Goal: Transaction & Acquisition: Book appointment/travel/reservation

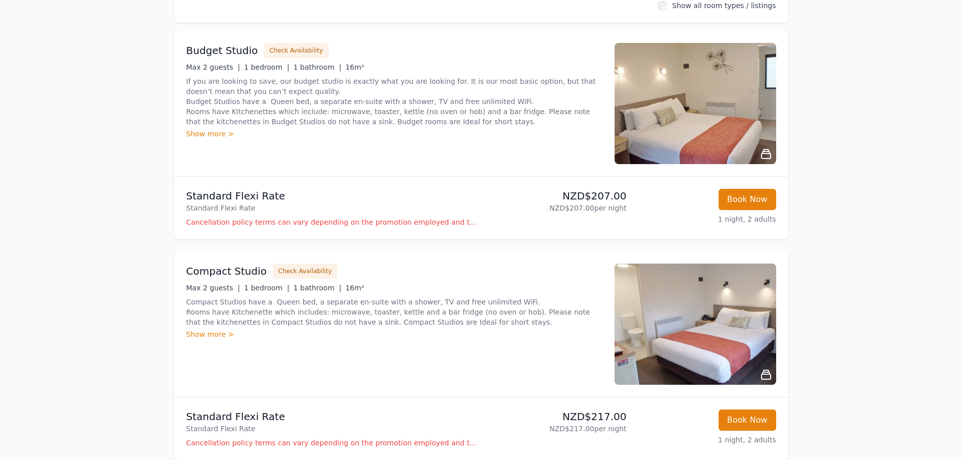
scroll to position [152, 0]
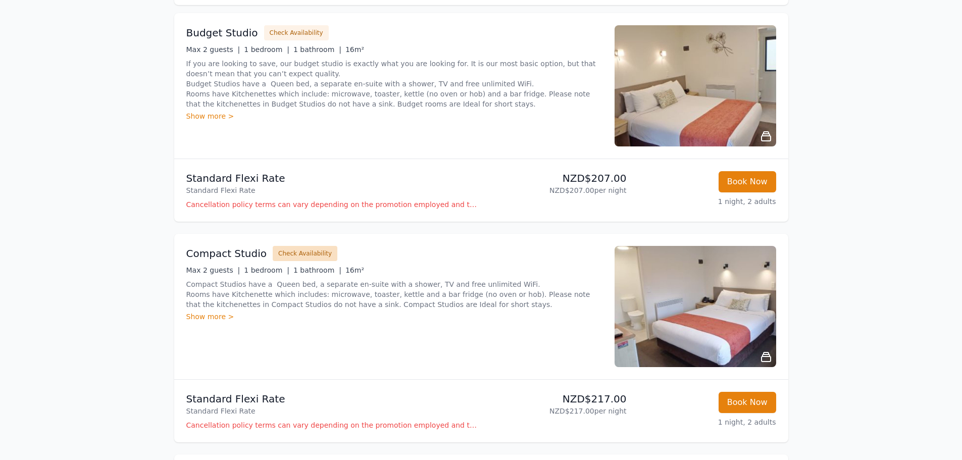
click at [293, 250] on button "Check Availability" at bounding box center [305, 253] width 65 height 15
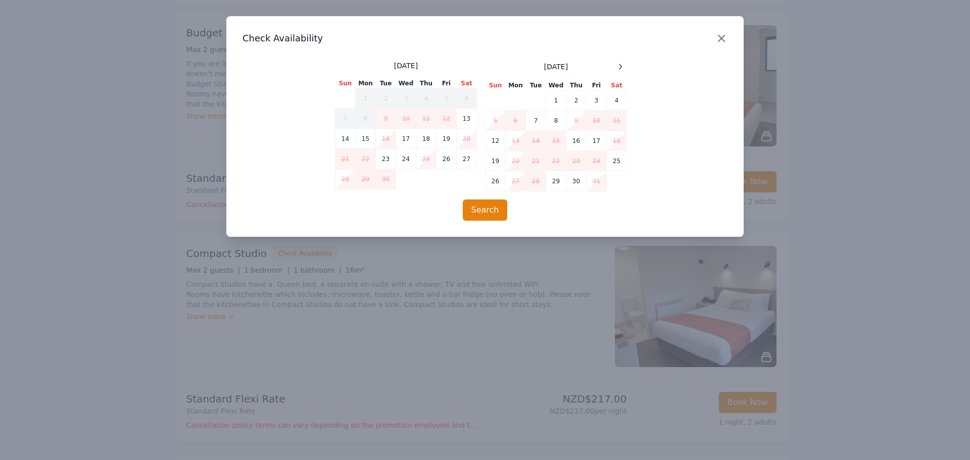
click at [724, 37] on icon "button" at bounding box center [721, 38] width 12 height 12
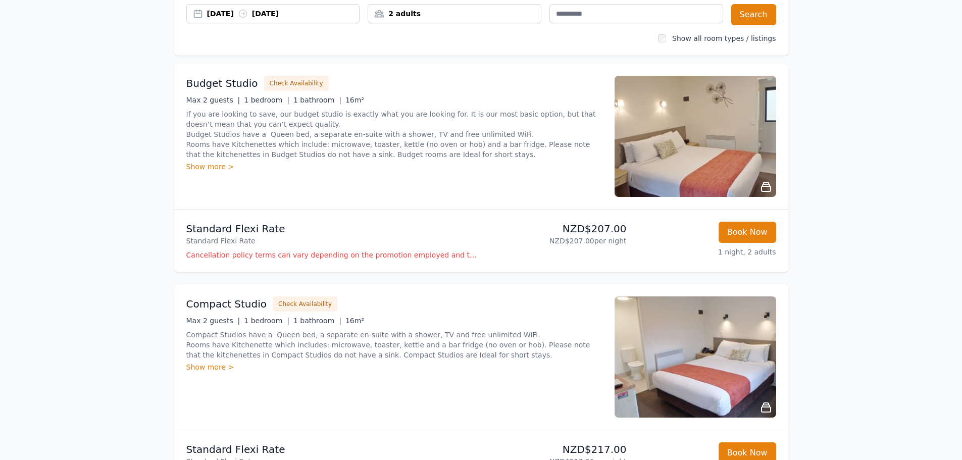
scroll to position [51, 0]
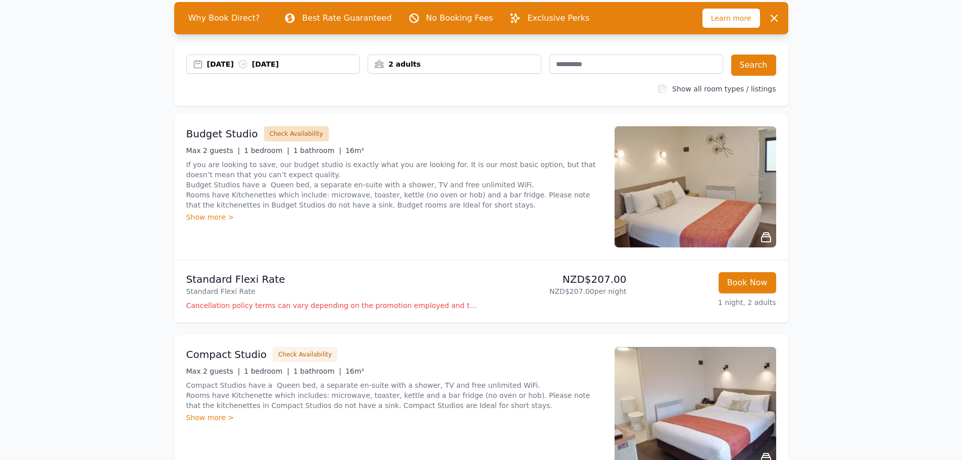
click at [286, 137] on button "Check Availability" at bounding box center [296, 133] width 65 height 15
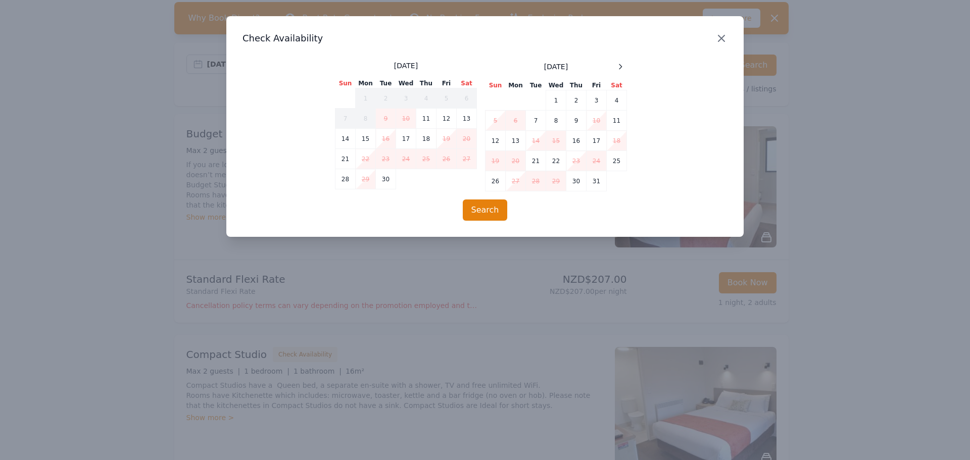
click at [725, 34] on icon "button" at bounding box center [721, 38] width 12 height 12
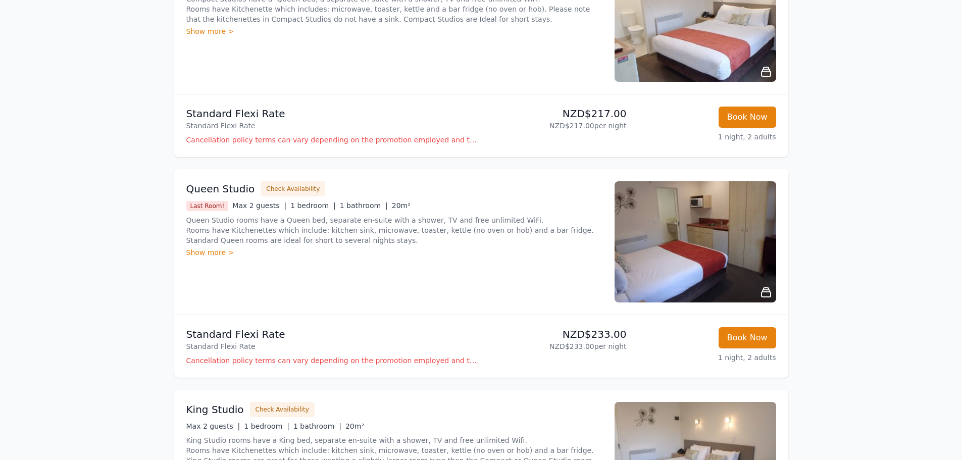
scroll to position [455, 0]
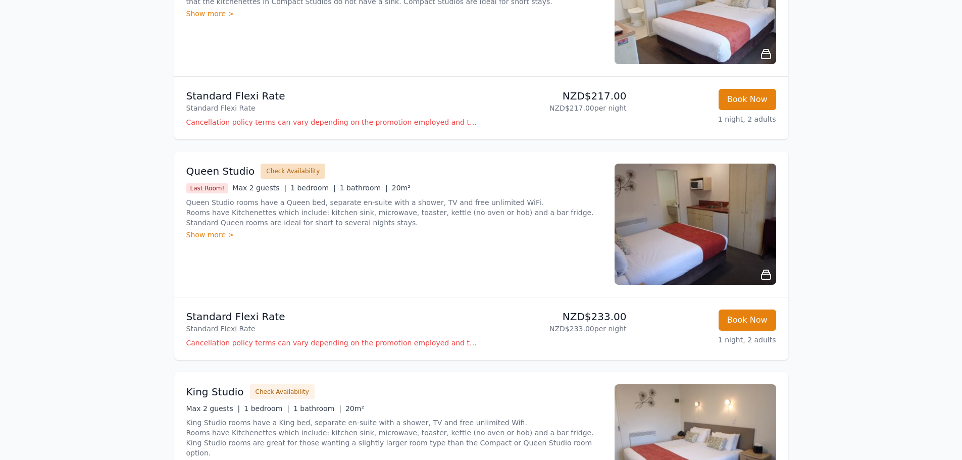
click at [290, 174] on button "Check Availability" at bounding box center [293, 171] width 65 height 15
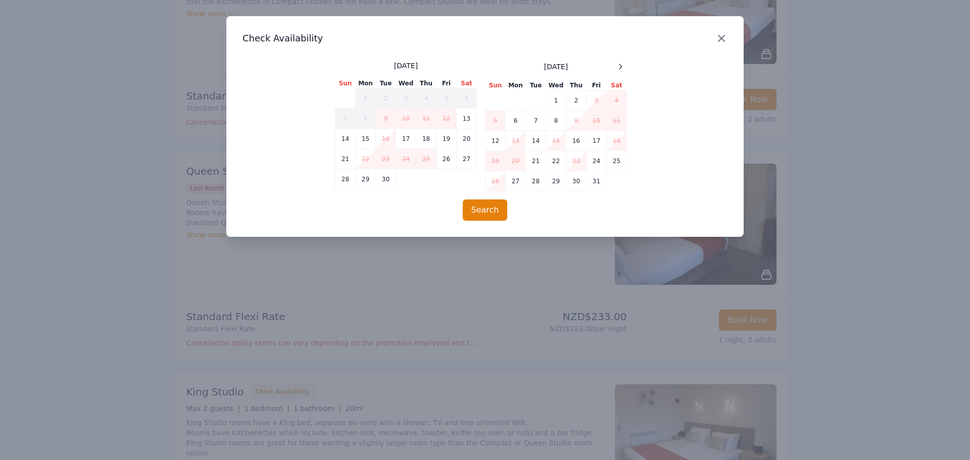
click at [724, 39] on icon "button" at bounding box center [721, 38] width 12 height 12
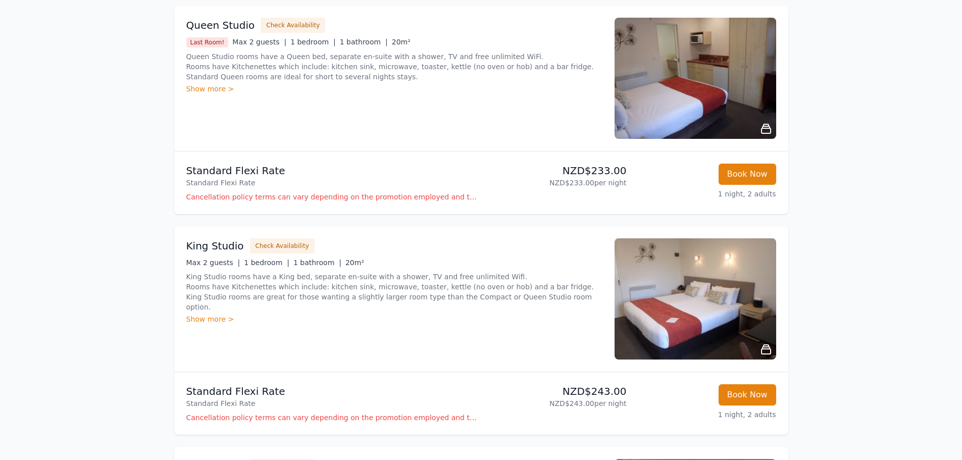
scroll to position [606, 0]
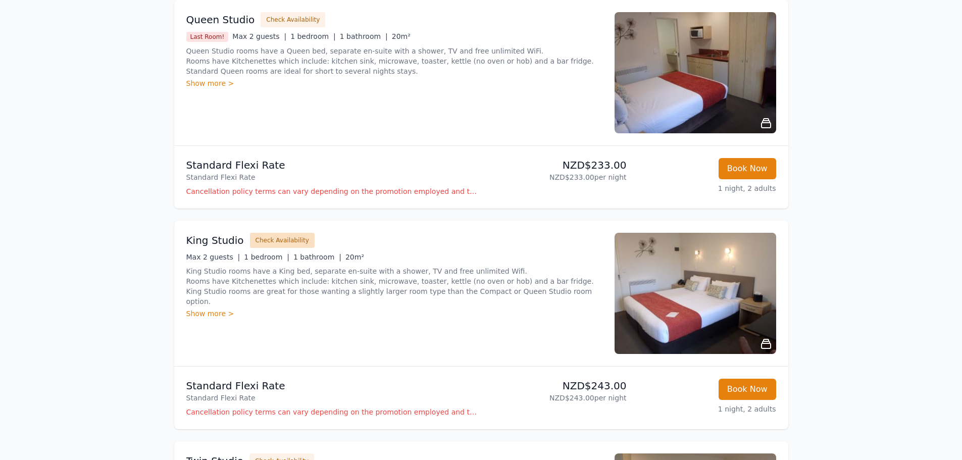
click at [266, 235] on button "Check Availability" at bounding box center [282, 240] width 65 height 15
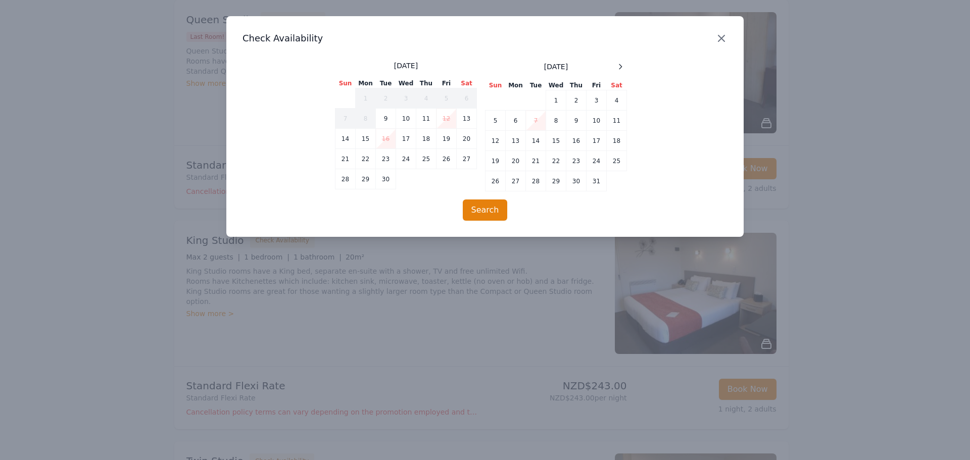
click at [722, 38] on icon "button" at bounding box center [721, 38] width 6 height 6
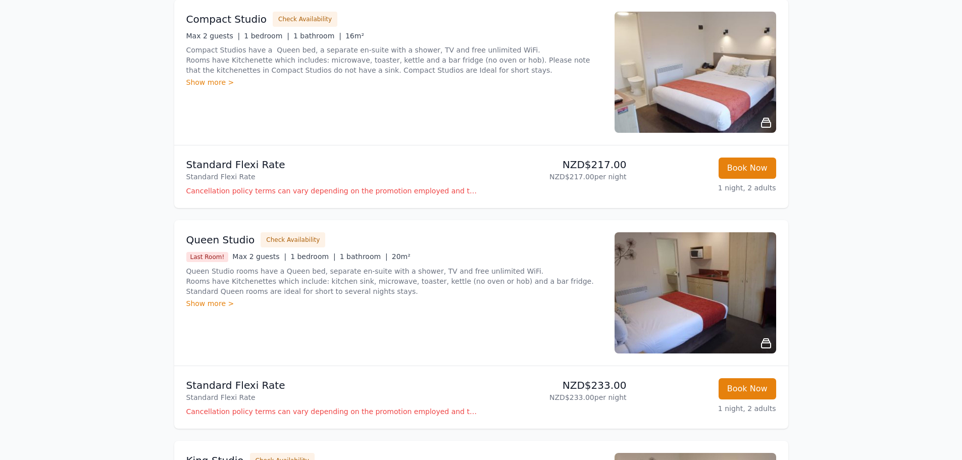
scroll to position [404, 0]
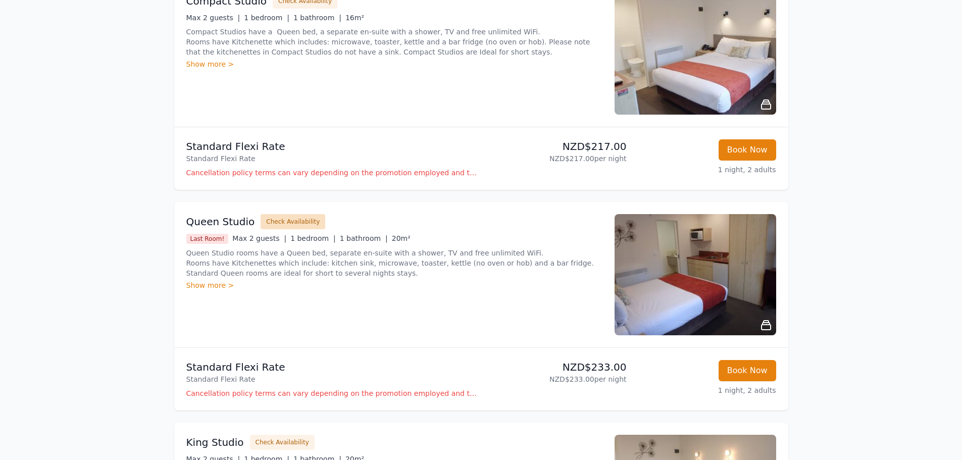
click at [297, 222] on button "Check Availability" at bounding box center [293, 221] width 65 height 15
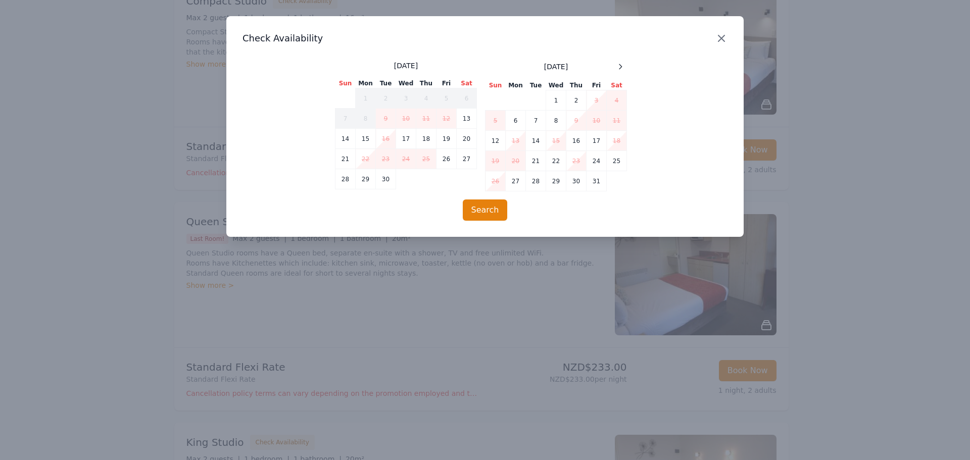
click at [722, 40] on icon "button" at bounding box center [721, 38] width 12 height 12
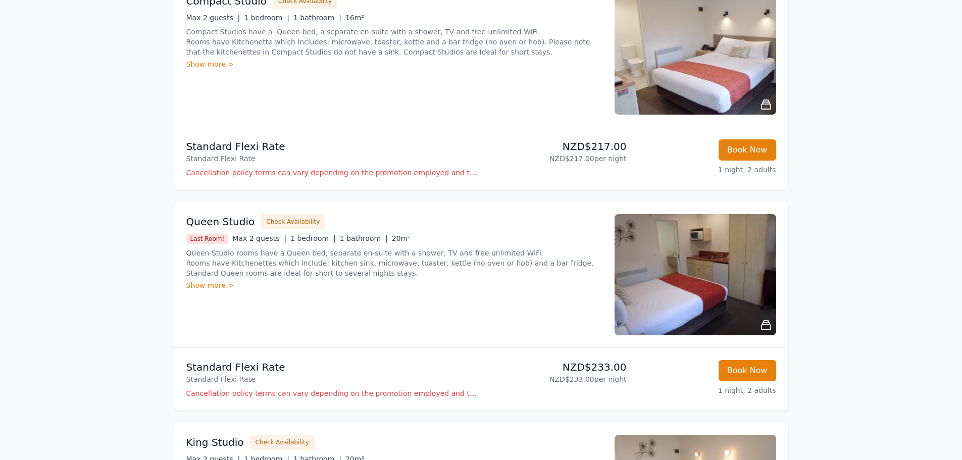
scroll to position [455, 0]
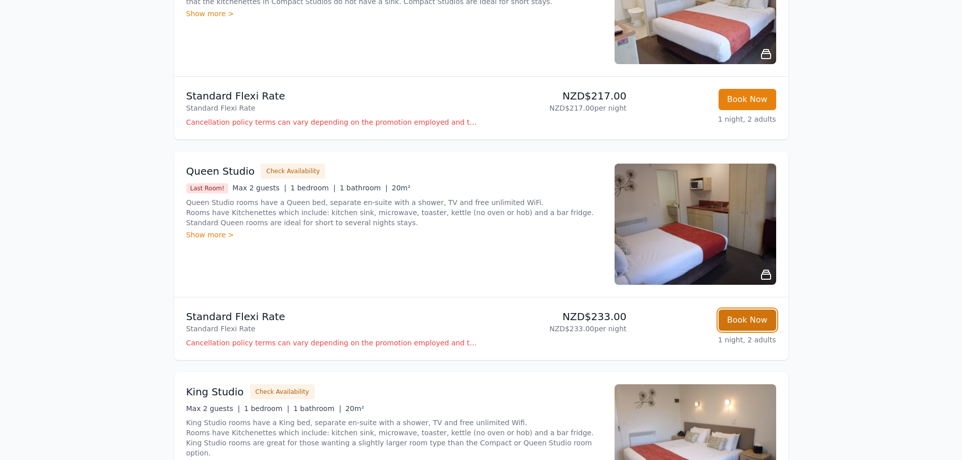
click at [750, 316] on button "Book Now" at bounding box center [748, 320] width 58 height 21
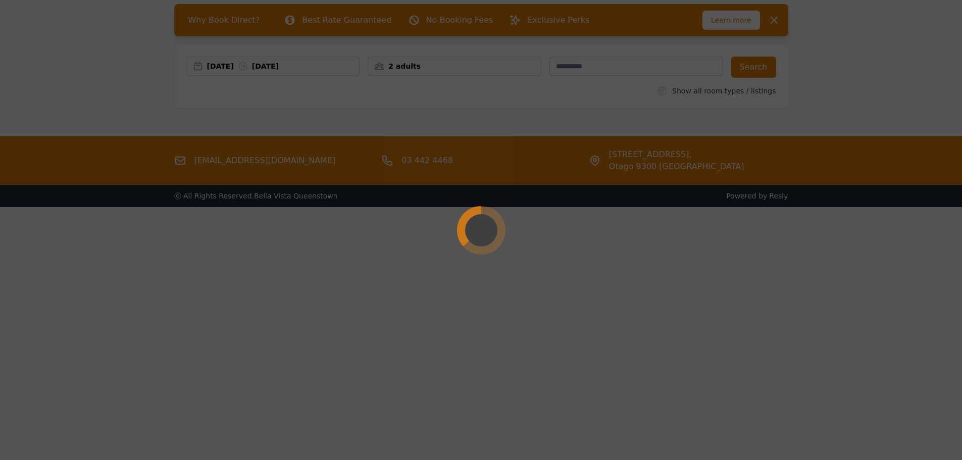
scroll to position [48, 0]
select select "**"
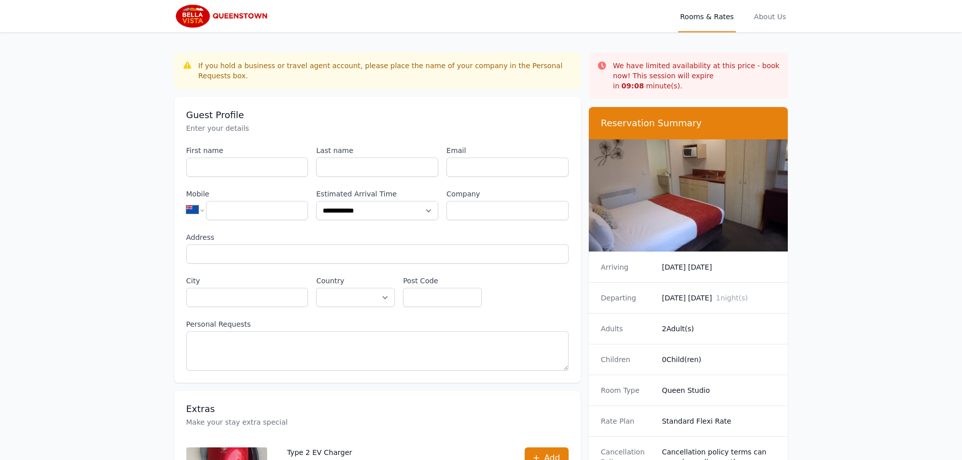
scroll to position [48, 0]
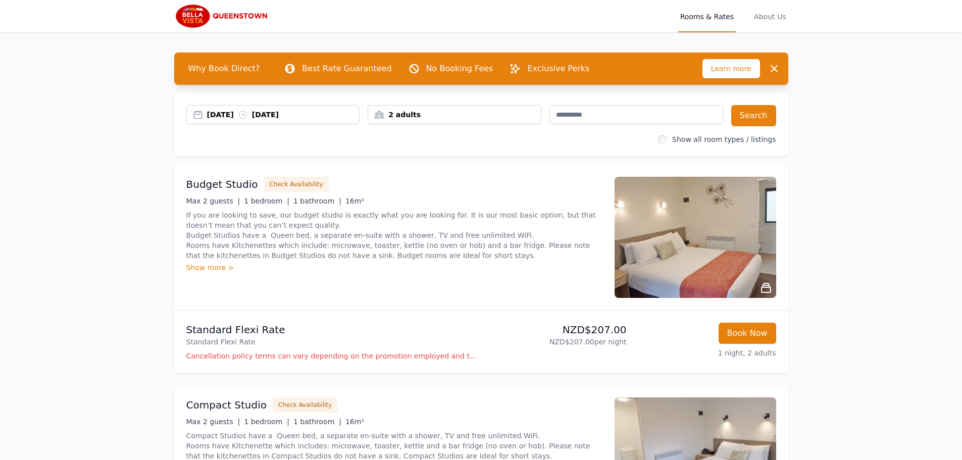
click at [394, 113] on div "2 adults" at bounding box center [454, 115] width 173 height 10
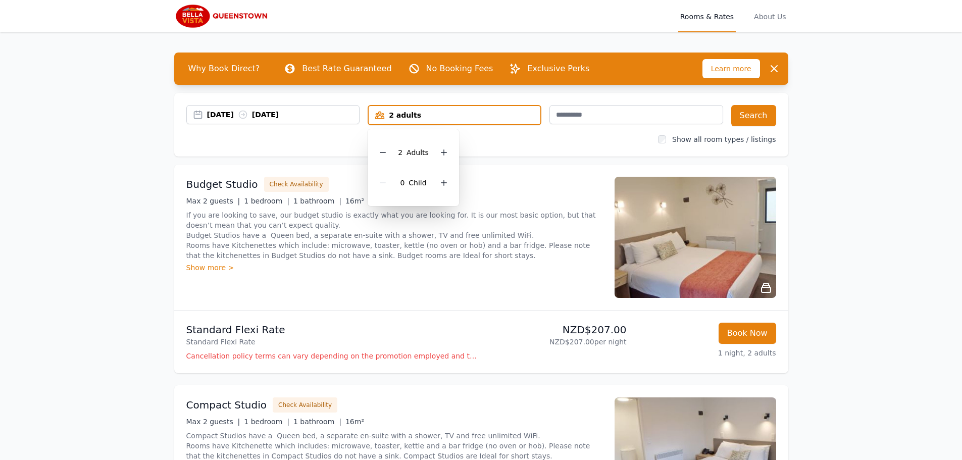
click at [394, 113] on div "2 adults" at bounding box center [455, 115] width 172 height 10
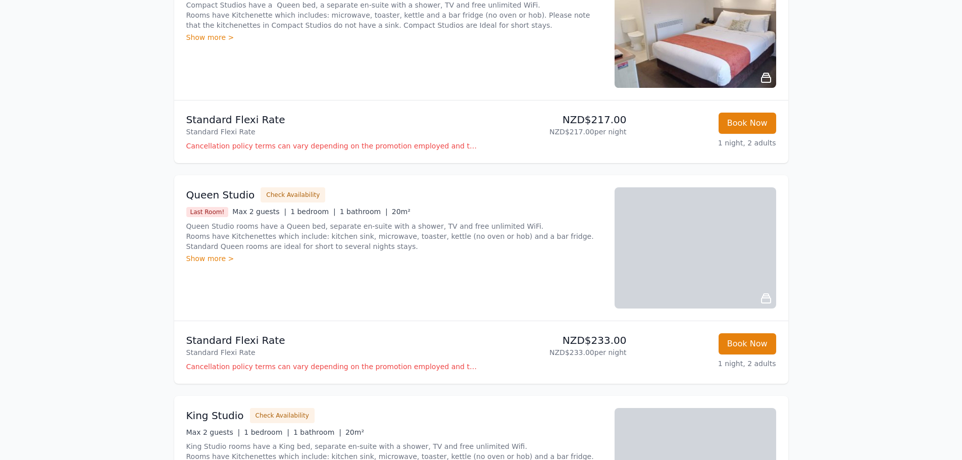
scroll to position [455, 0]
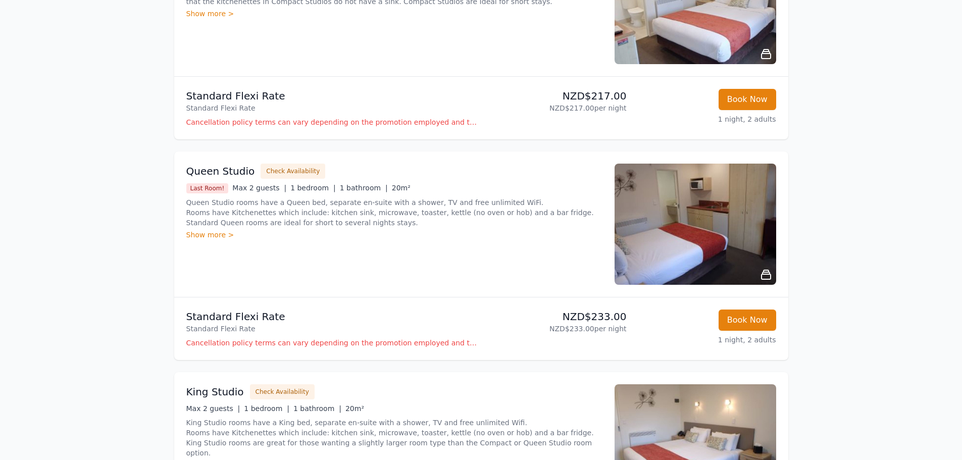
click at [224, 232] on div "Show more >" at bounding box center [394, 235] width 416 height 10
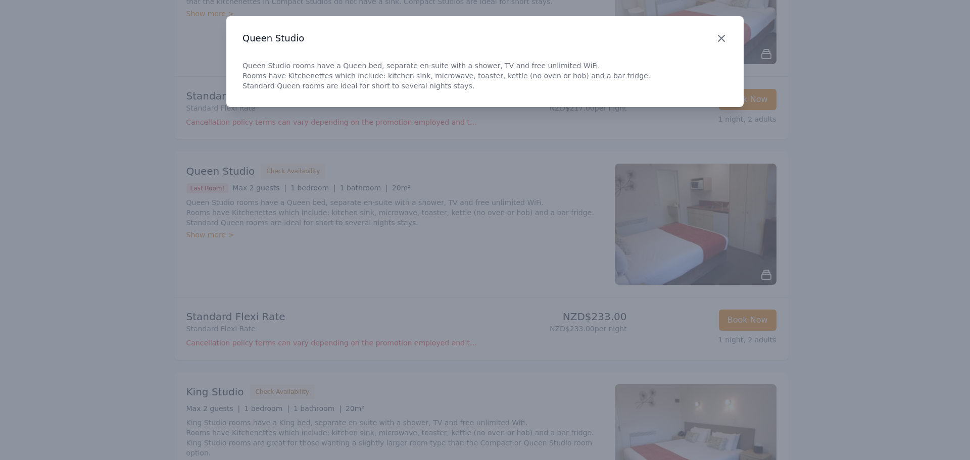
click at [721, 33] on icon "button" at bounding box center [721, 38] width 12 height 12
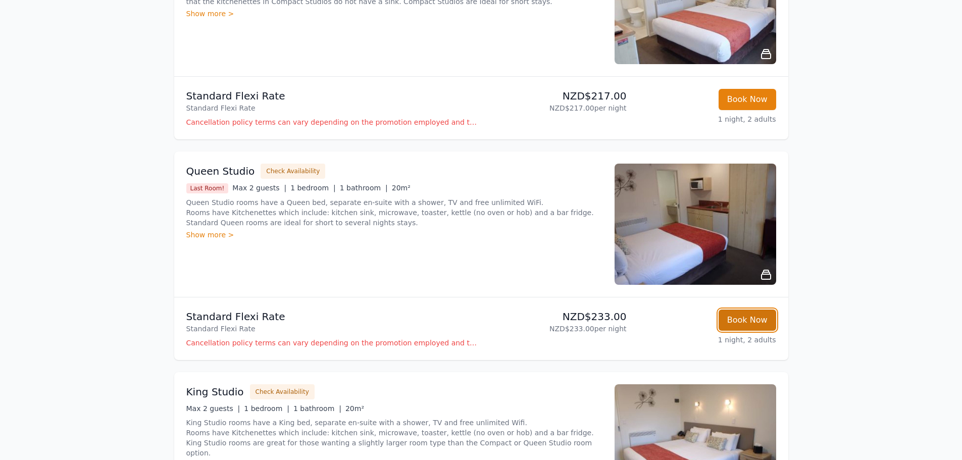
click at [749, 318] on button "Book Now" at bounding box center [748, 320] width 58 height 21
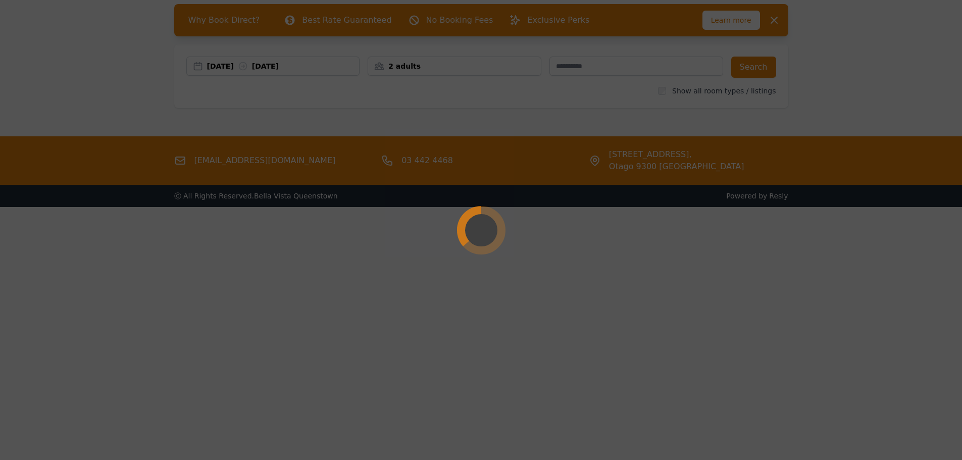
scroll to position [48, 0]
select select "**"
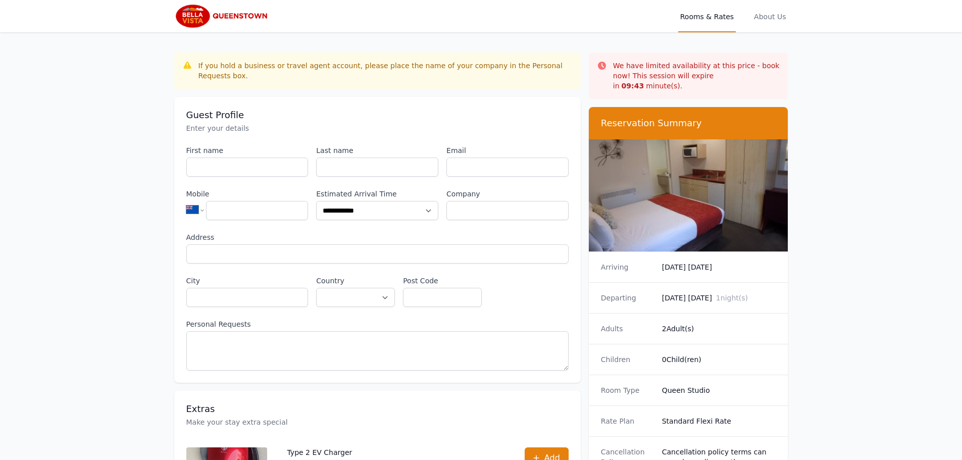
scroll to position [48, 0]
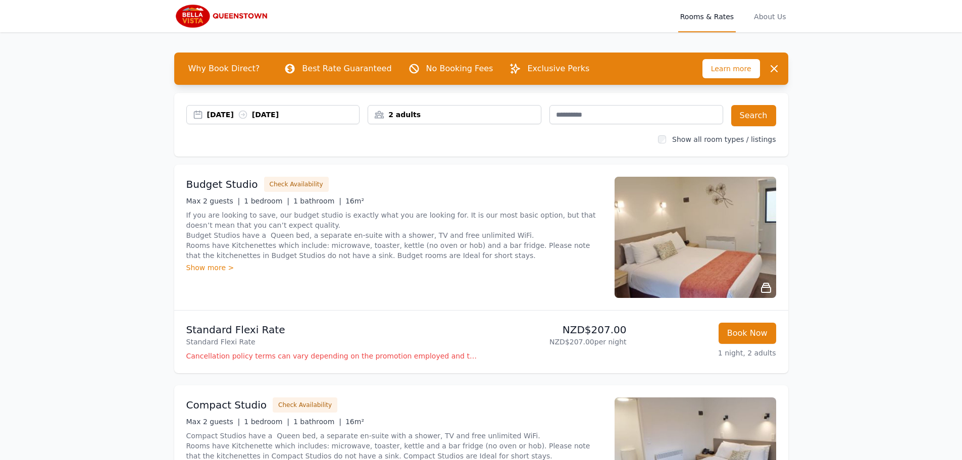
click at [418, 115] on div "2 adults" at bounding box center [454, 115] width 173 height 10
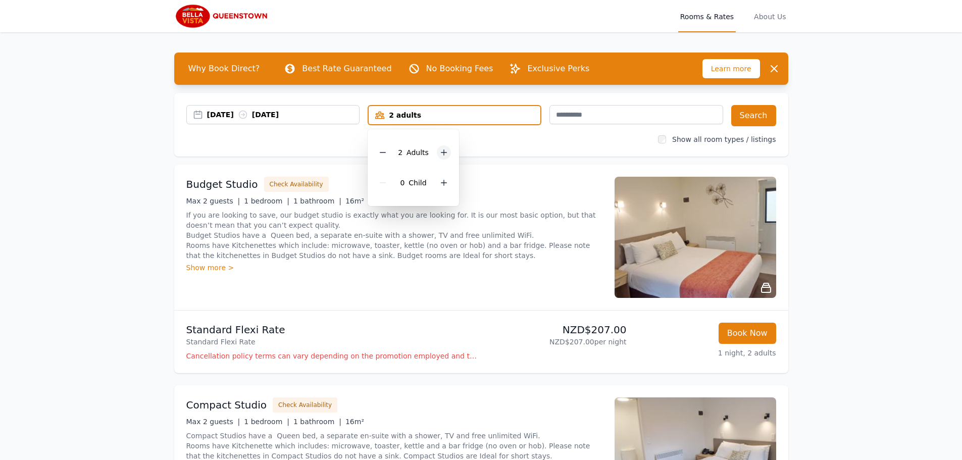
click at [442, 155] on icon at bounding box center [444, 152] width 8 height 8
click at [760, 112] on button "Search" at bounding box center [753, 115] width 45 height 21
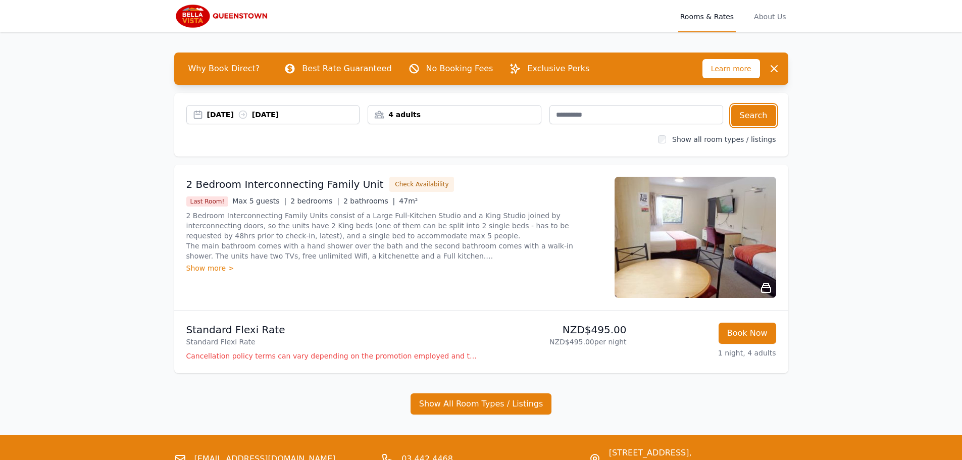
click at [409, 111] on div "4 adults" at bounding box center [454, 115] width 173 height 10
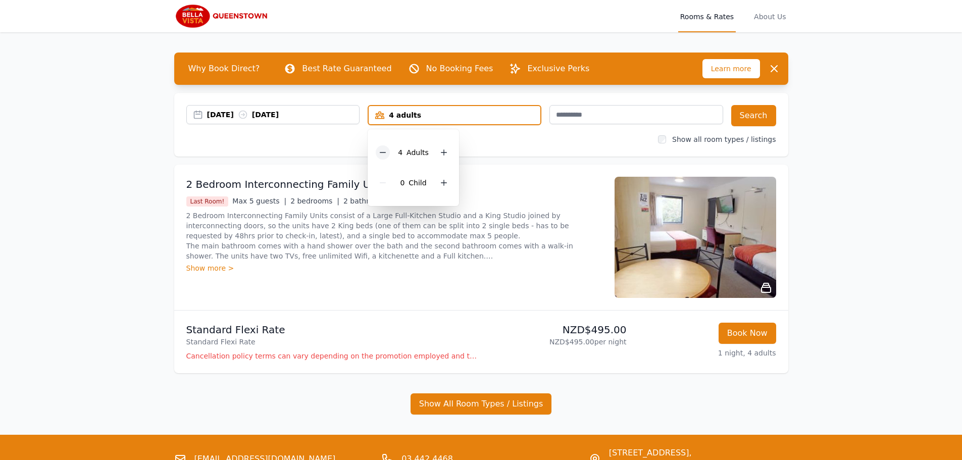
click at [382, 153] on icon at bounding box center [383, 152] width 8 height 8
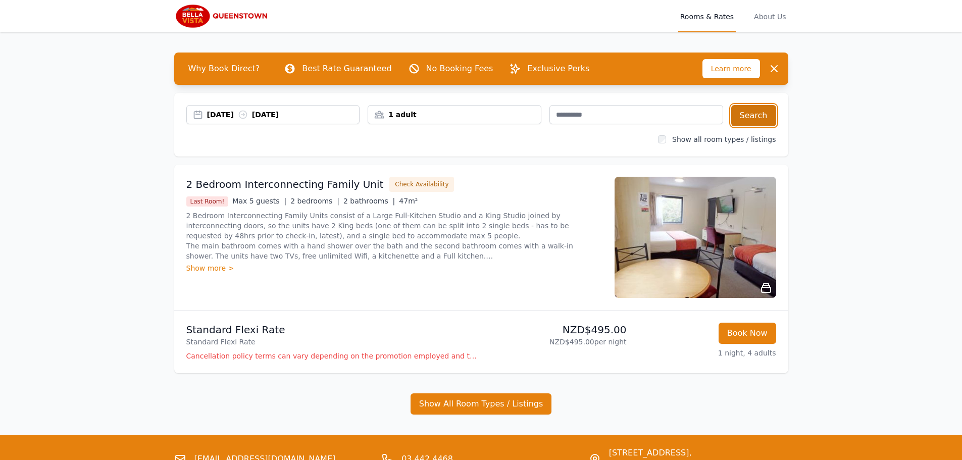
click at [755, 112] on button "Search" at bounding box center [753, 115] width 45 height 21
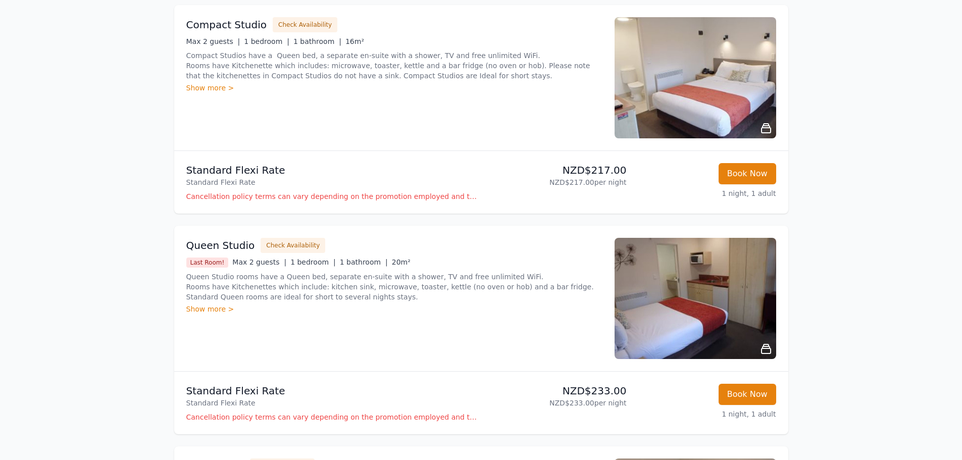
scroll to position [404, 0]
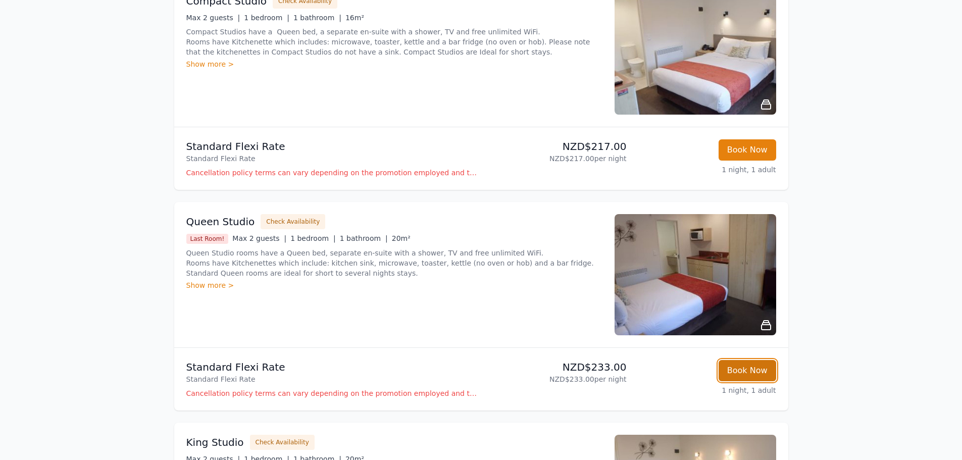
click at [756, 371] on button "Book Now" at bounding box center [748, 370] width 58 height 21
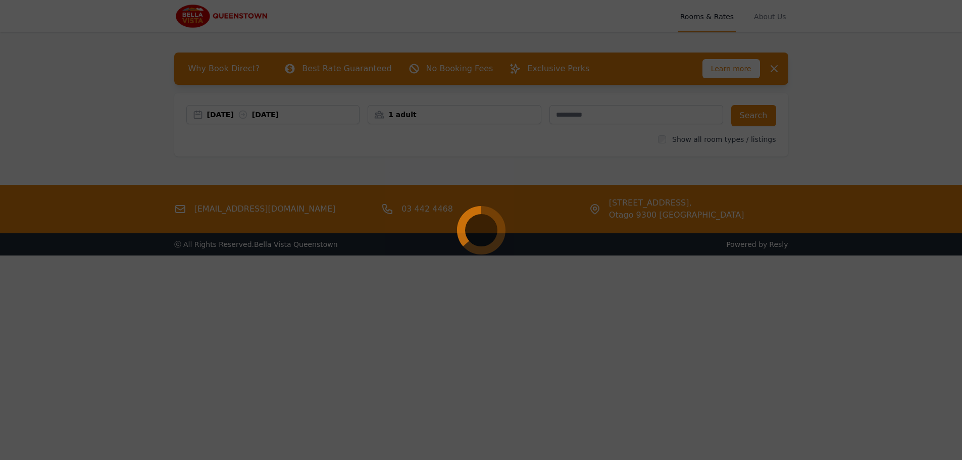
select select "**"
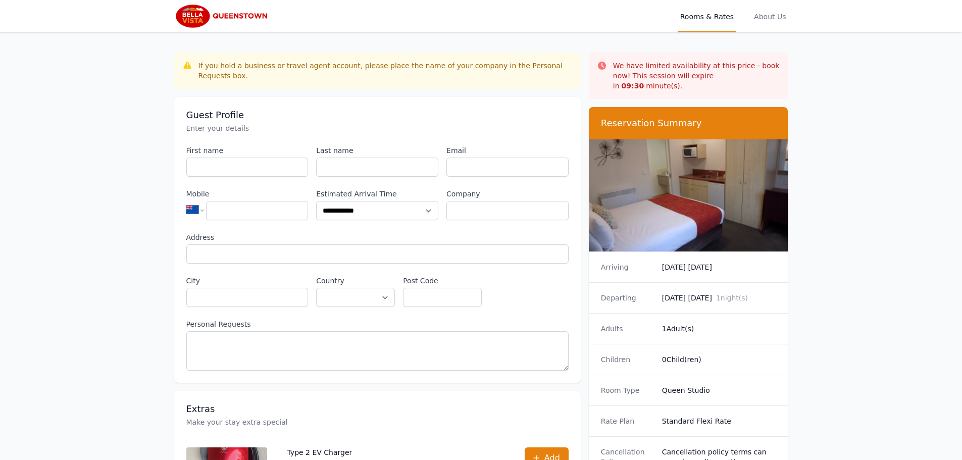
scroll to position [404, 0]
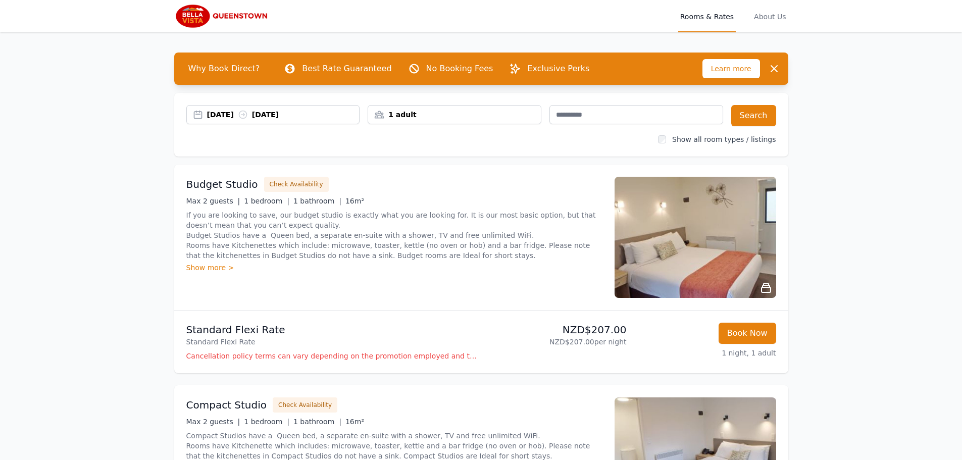
click at [235, 67] on span "Why Book Direct?" at bounding box center [224, 69] width 88 height 20
click at [238, 65] on span "Why Book Direct?" at bounding box center [224, 69] width 88 height 20
click at [396, 113] on div "1 adult" at bounding box center [454, 115] width 173 height 10
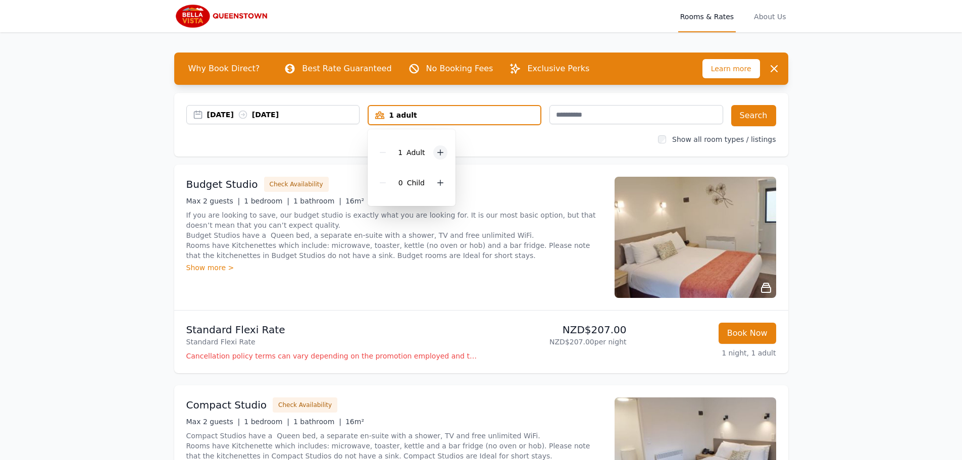
click at [442, 151] on icon at bounding box center [440, 152] width 8 height 8
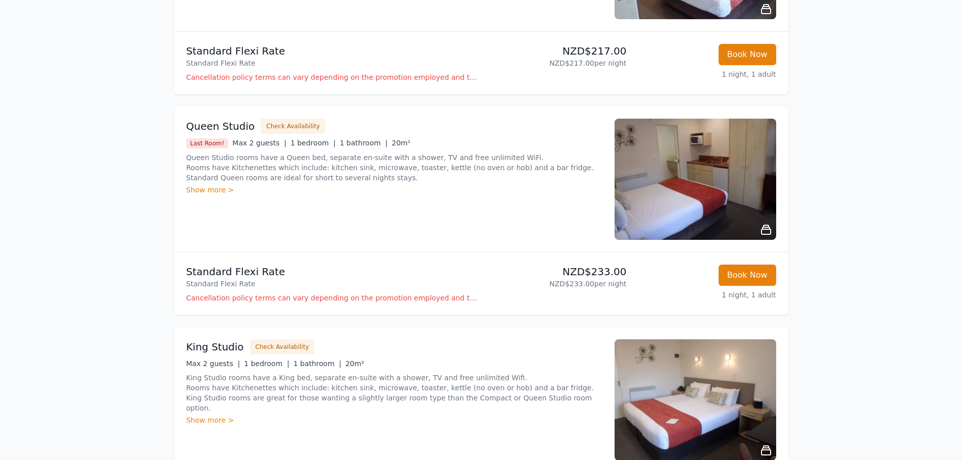
scroll to position [505, 0]
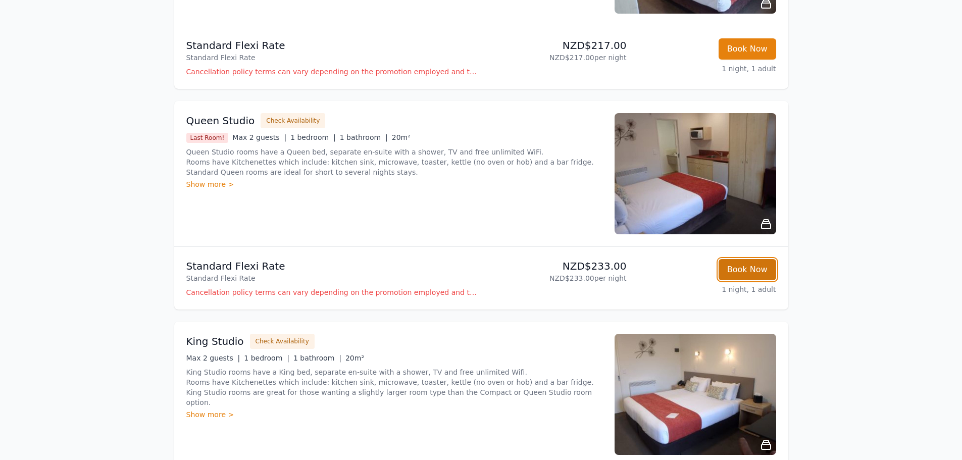
click at [730, 266] on button "Book Now" at bounding box center [748, 269] width 58 height 21
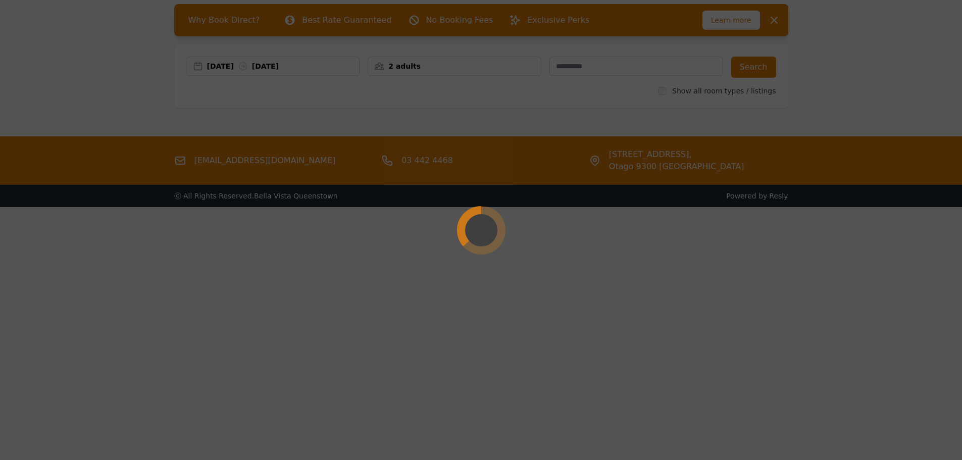
scroll to position [0, 0]
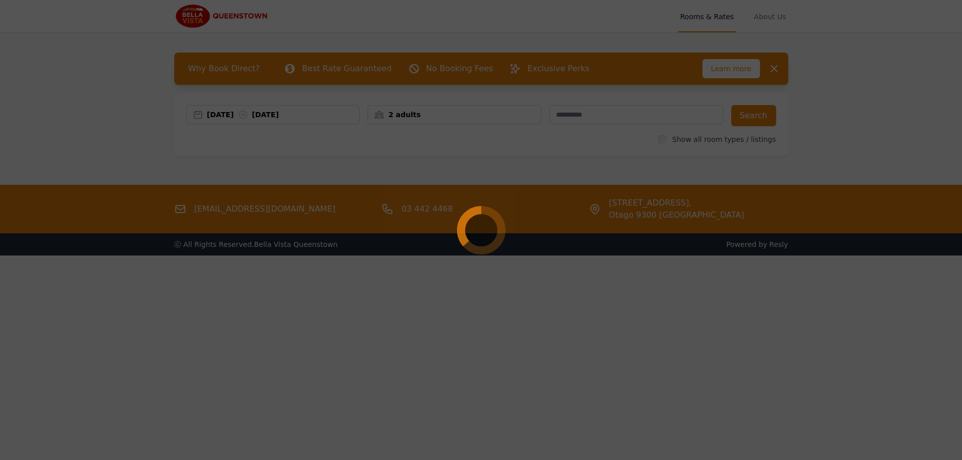
select select "**"
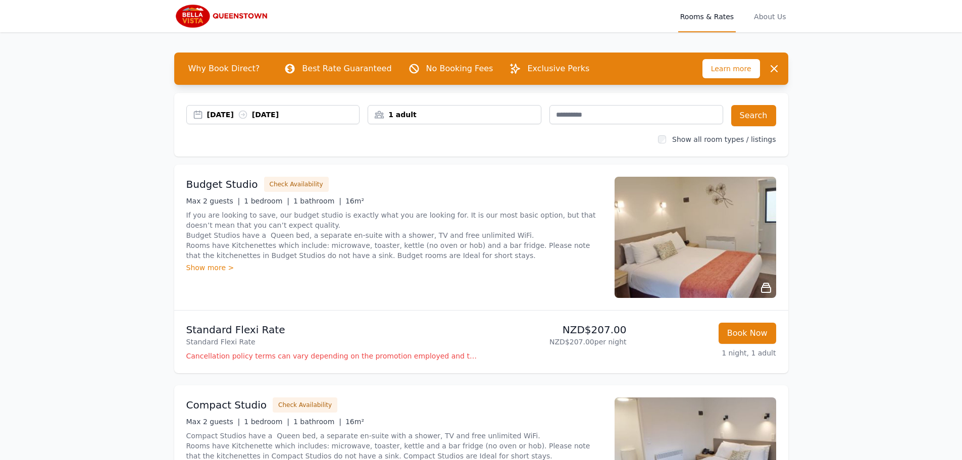
click at [394, 111] on div "1 adult" at bounding box center [454, 115] width 173 height 10
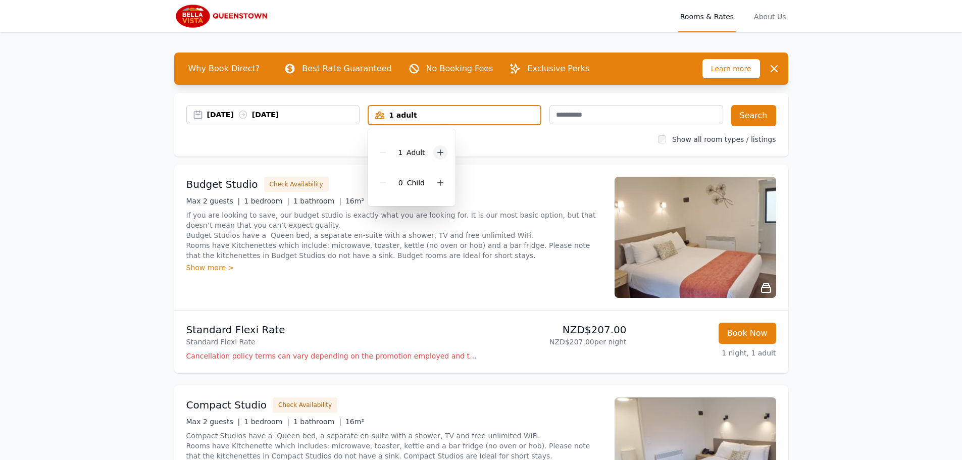
click at [436, 154] on icon at bounding box center [440, 152] width 8 height 8
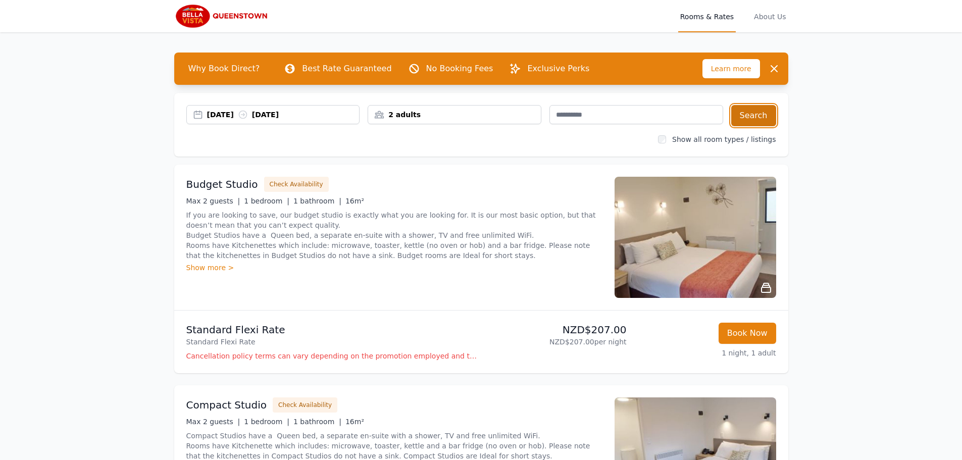
click at [764, 114] on button "Search" at bounding box center [753, 115] width 45 height 21
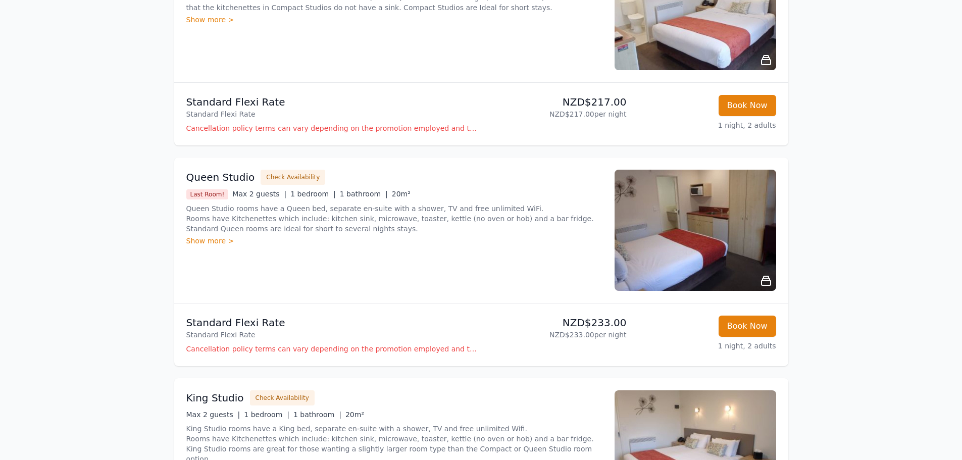
scroll to position [505, 0]
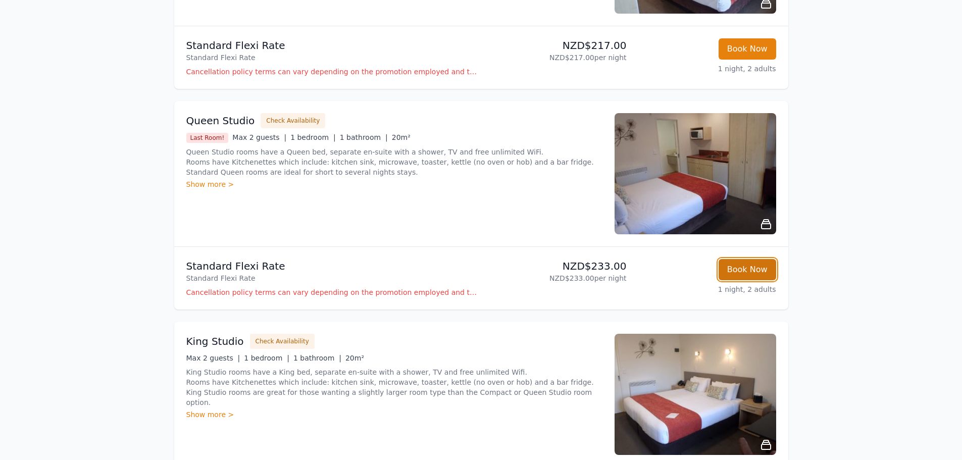
click at [751, 272] on button "Book Now" at bounding box center [748, 269] width 58 height 21
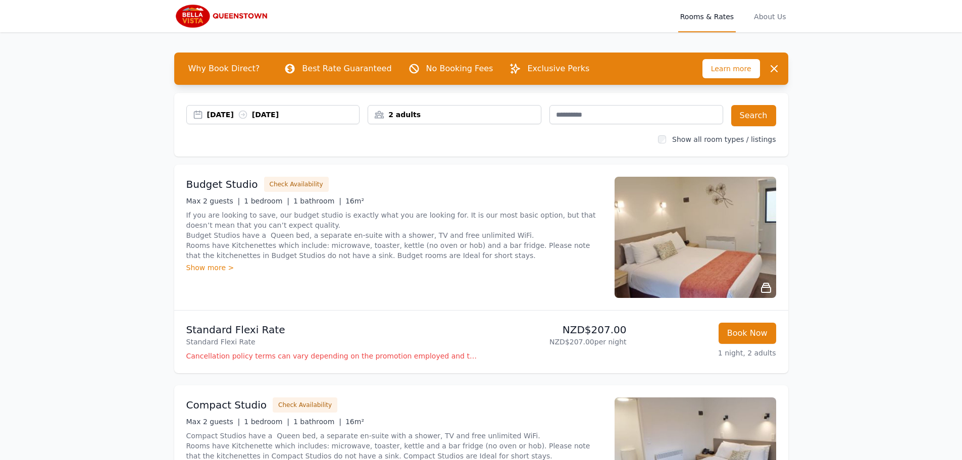
select select "**"
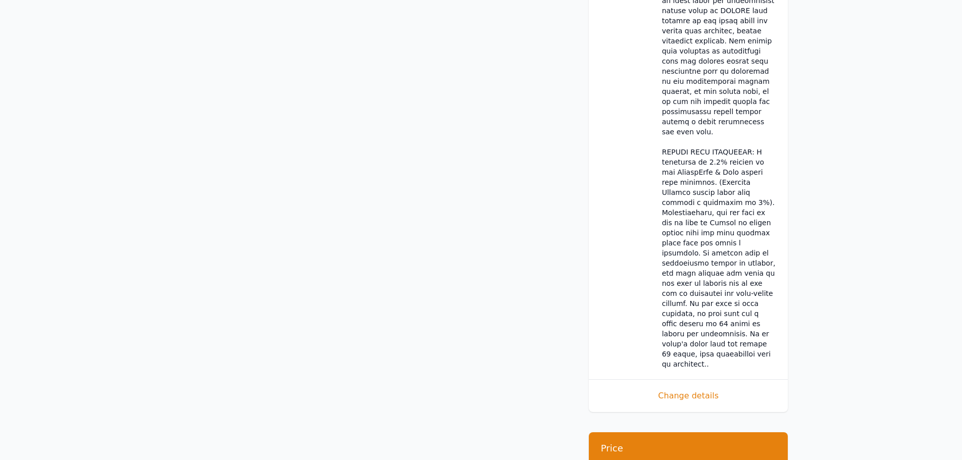
scroll to position [909, 0]
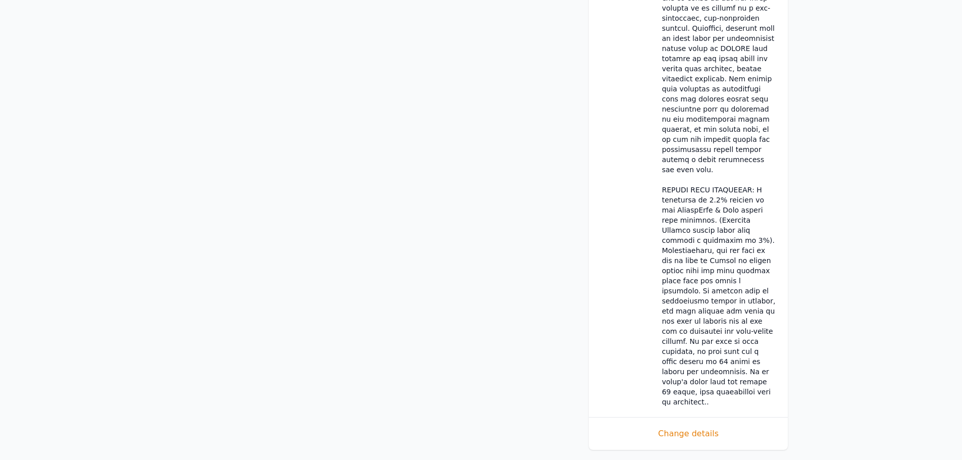
click at [690, 428] on span "Change details" at bounding box center [688, 434] width 175 height 12
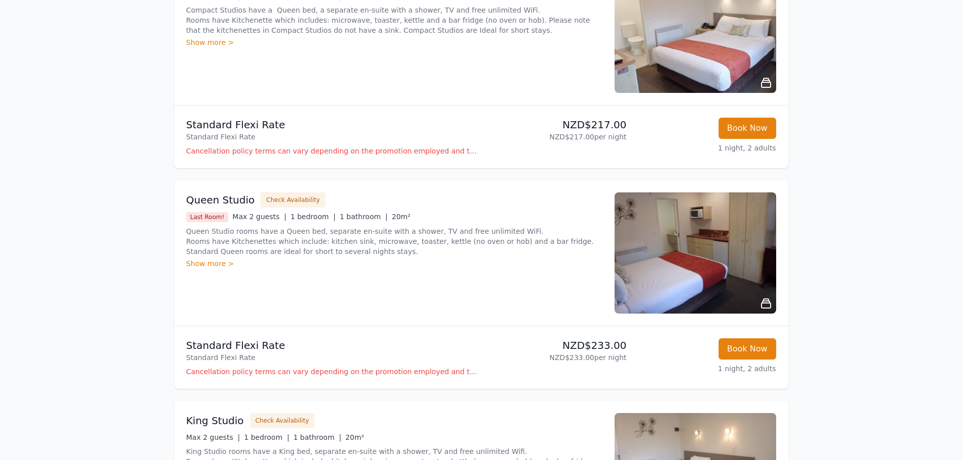
scroll to position [505, 0]
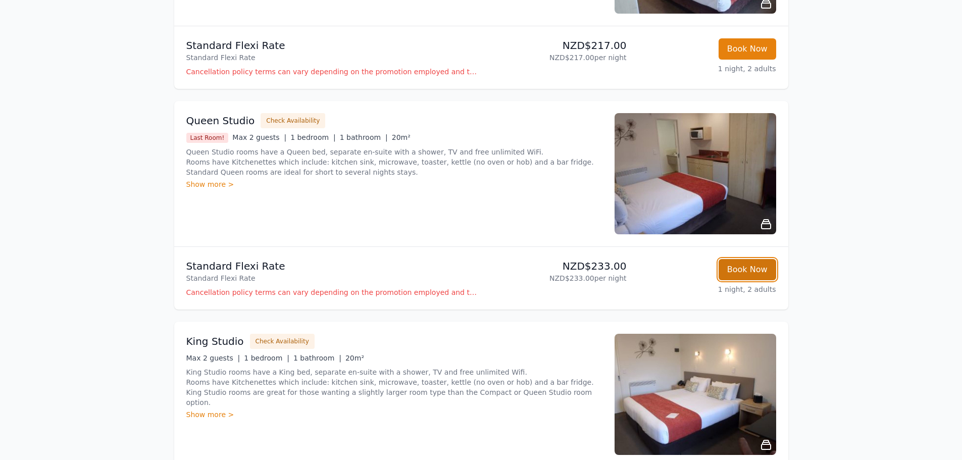
click at [744, 271] on button "Book Now" at bounding box center [748, 269] width 58 height 21
select select "**"
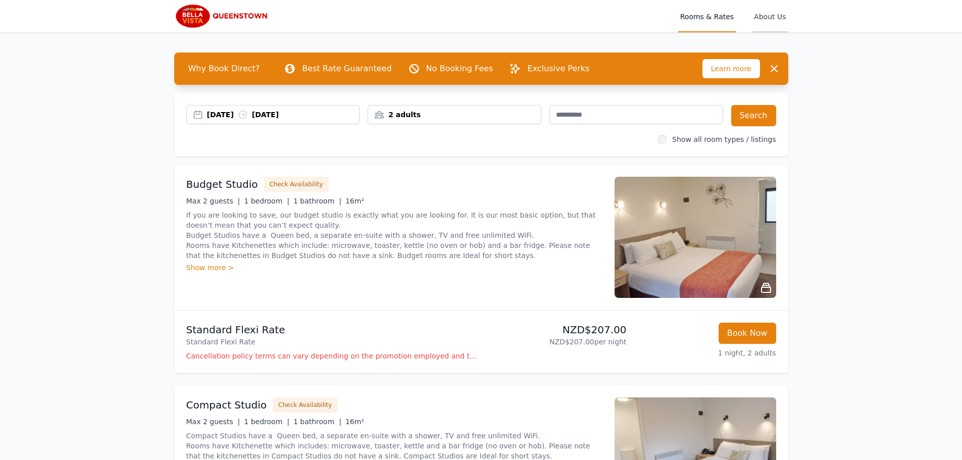
click at [779, 13] on span "About Us" at bounding box center [770, 16] width 36 height 32
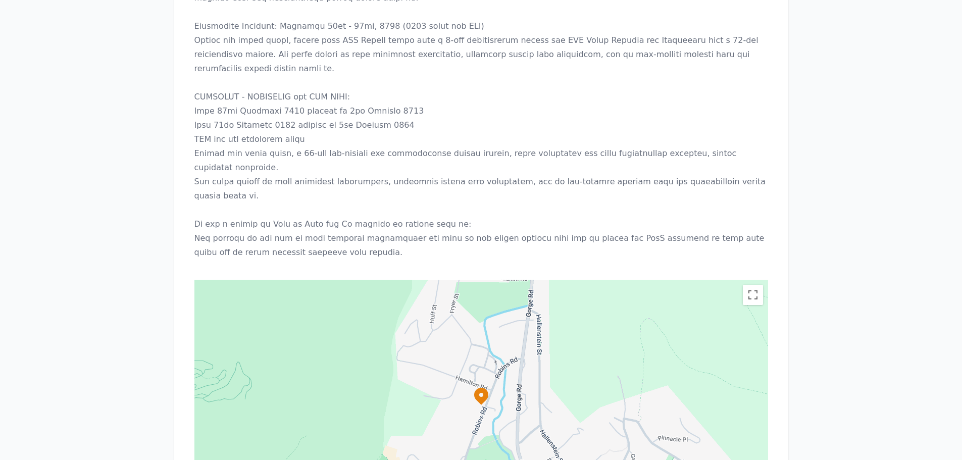
scroll to position [1572, 0]
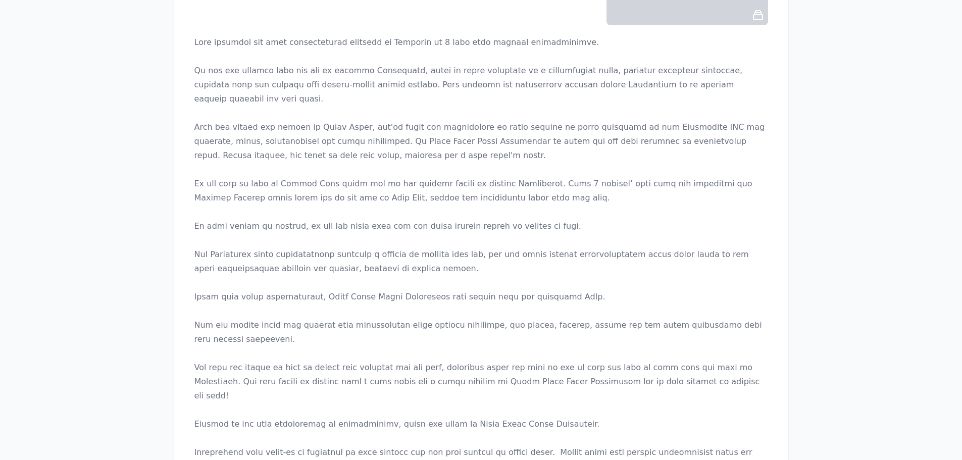
scroll to position [0, 0]
